Goal: Task Accomplishment & Management: Complete application form

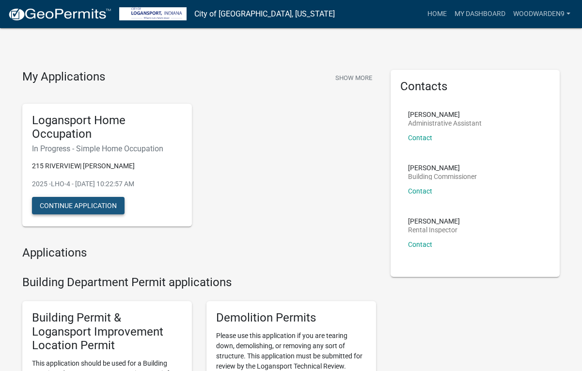
click at [94, 208] on button "Continue Application" at bounding box center [78, 205] width 93 height 17
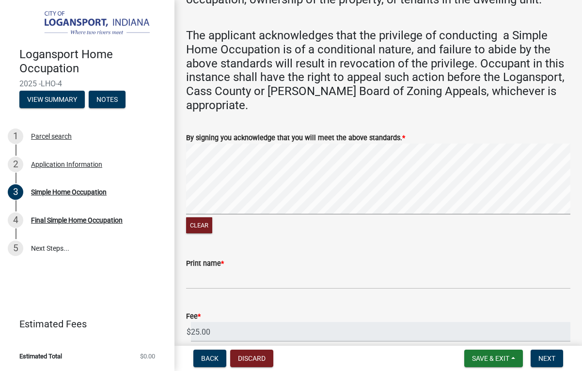
scroll to position [885, 0]
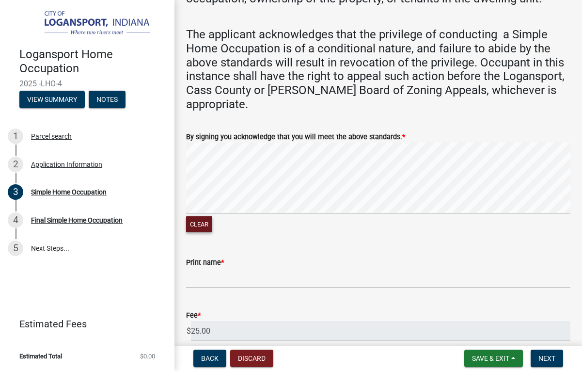
click at [205, 216] on button "Clear" at bounding box center [199, 224] width 26 height 16
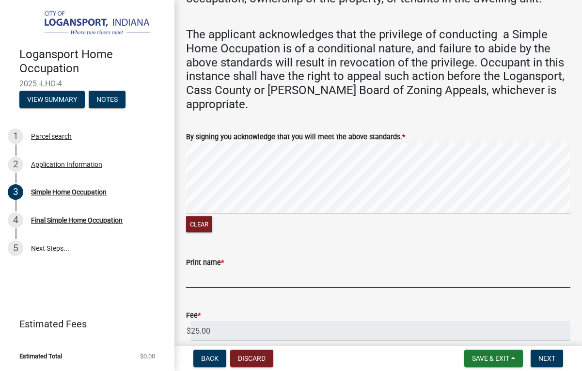
click at [226, 268] on input "Print name *" at bounding box center [378, 278] width 384 height 20
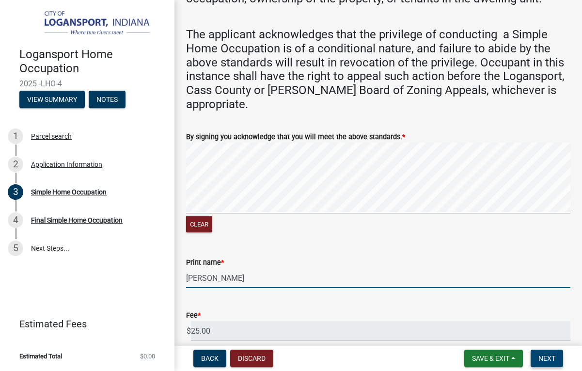
type input "[PERSON_NAME]"
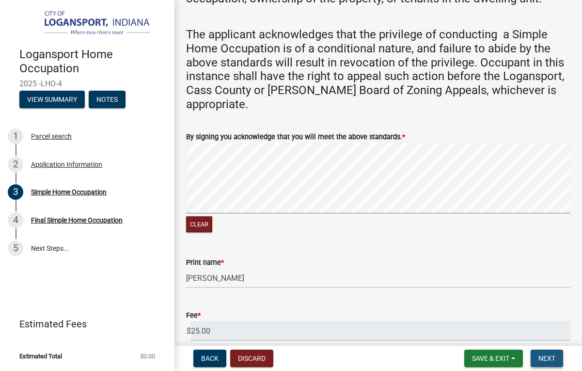
click at [544, 356] on span "Next" at bounding box center [546, 358] width 17 height 8
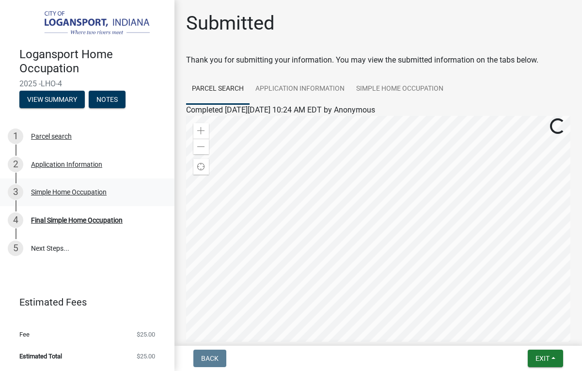
click at [65, 192] on div "Simple Home Occupation" at bounding box center [69, 192] width 76 height 7
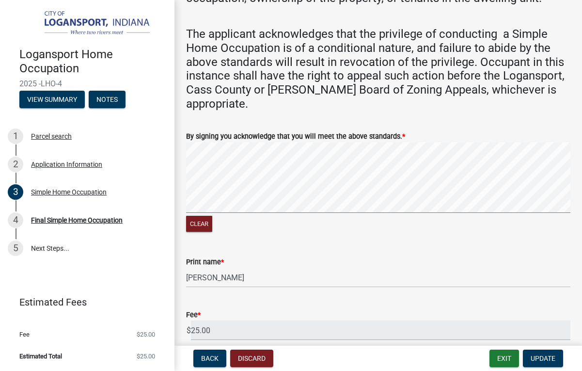
scroll to position [885, 0]
click at [217, 321] on input "25.00" at bounding box center [380, 331] width 379 height 20
click at [199, 321] on input "25.00" at bounding box center [380, 331] width 379 height 20
click at [552, 355] on span "Update" at bounding box center [543, 358] width 25 height 8
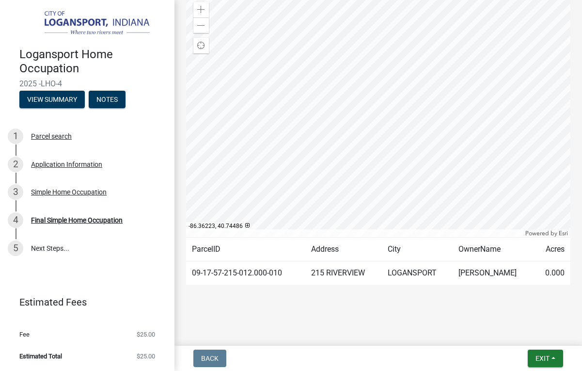
scroll to position [121, 0]
click at [98, 243] on link "5 Next Steps..." at bounding box center [87, 248] width 174 height 28
click at [95, 221] on div "Final Simple Home Occupation" at bounding box center [77, 220] width 92 height 7
click at [537, 362] on span "Exit" at bounding box center [543, 358] width 14 height 8
click at [528, 333] on button "Save & Exit" at bounding box center [525, 332] width 78 height 23
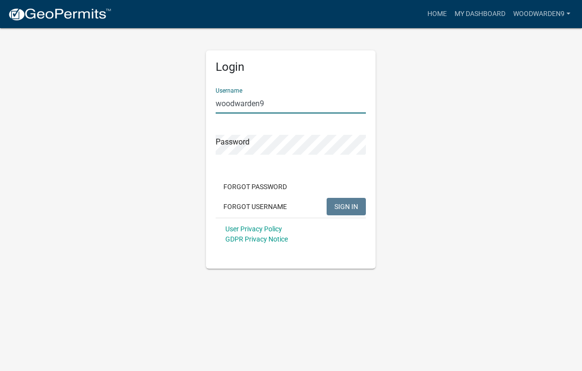
type input "woodwarden9"
click at [347, 206] on button "SIGN IN" at bounding box center [346, 206] width 39 height 17
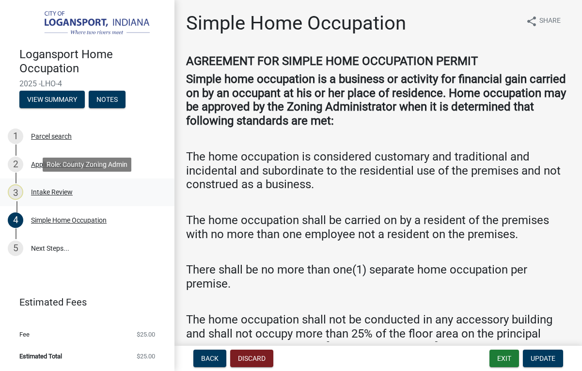
click at [59, 198] on div "3 Intake Review" at bounding box center [83, 192] width 151 height 16
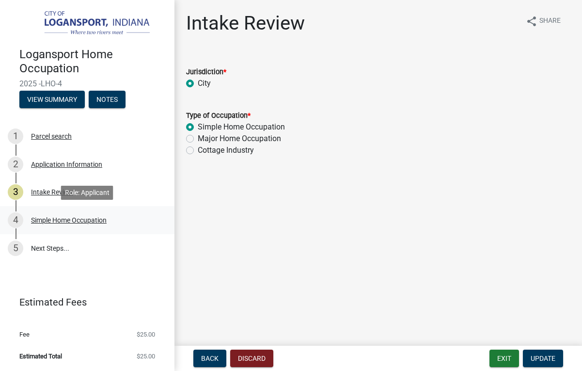
click at [68, 217] on div "Simple Home Occupation" at bounding box center [69, 220] width 76 height 7
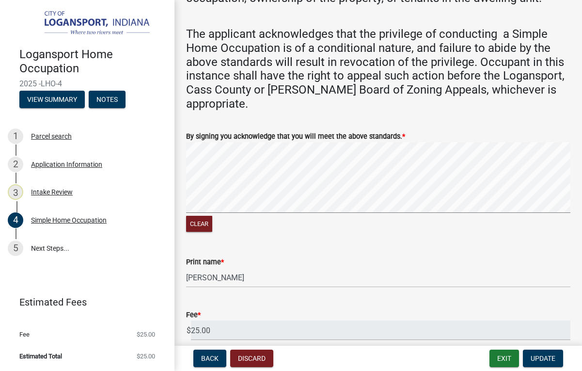
scroll to position [885, 0]
click at [54, 255] on link "5 Next Steps..." at bounding box center [87, 248] width 174 height 28
